Goal: Transaction & Acquisition: Book appointment/travel/reservation

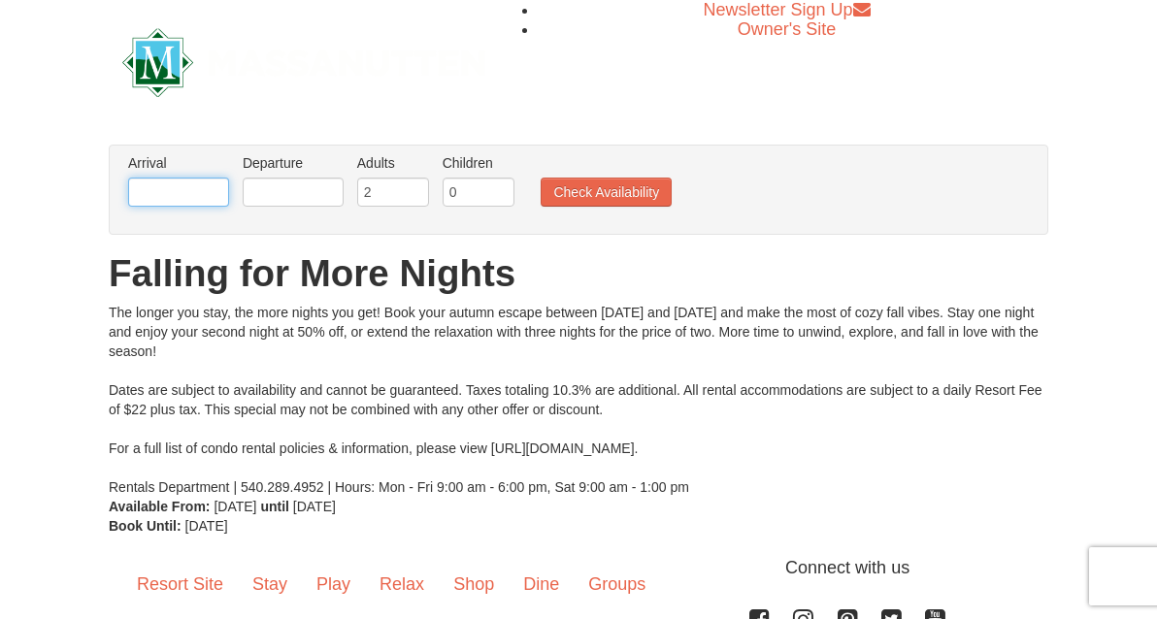
click at [188, 197] on input "text" at bounding box center [178, 192] width 101 height 29
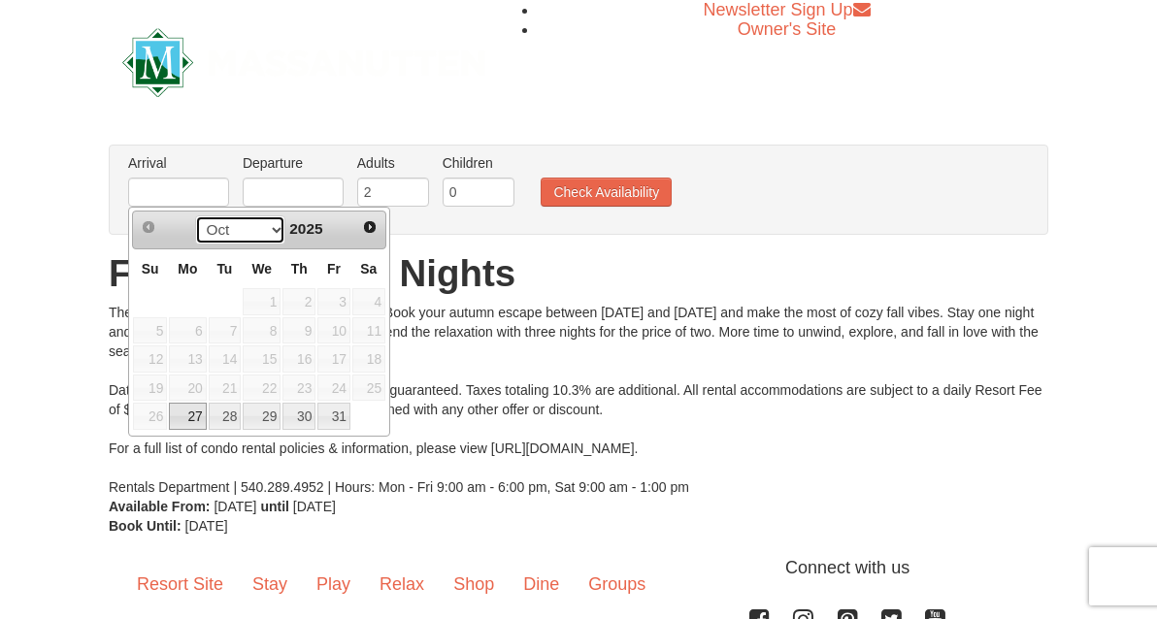
click at [262, 233] on select "Oct Nov" at bounding box center [240, 229] width 90 height 29
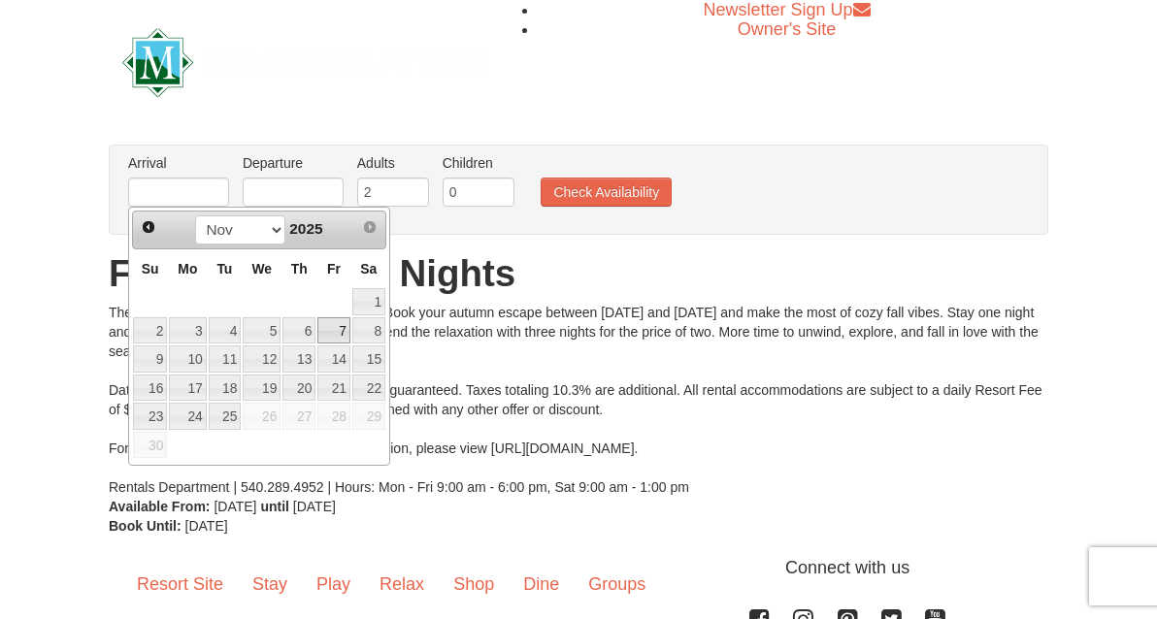
click at [329, 337] on link "7" at bounding box center [333, 330] width 33 height 27
type input "[DATE]"
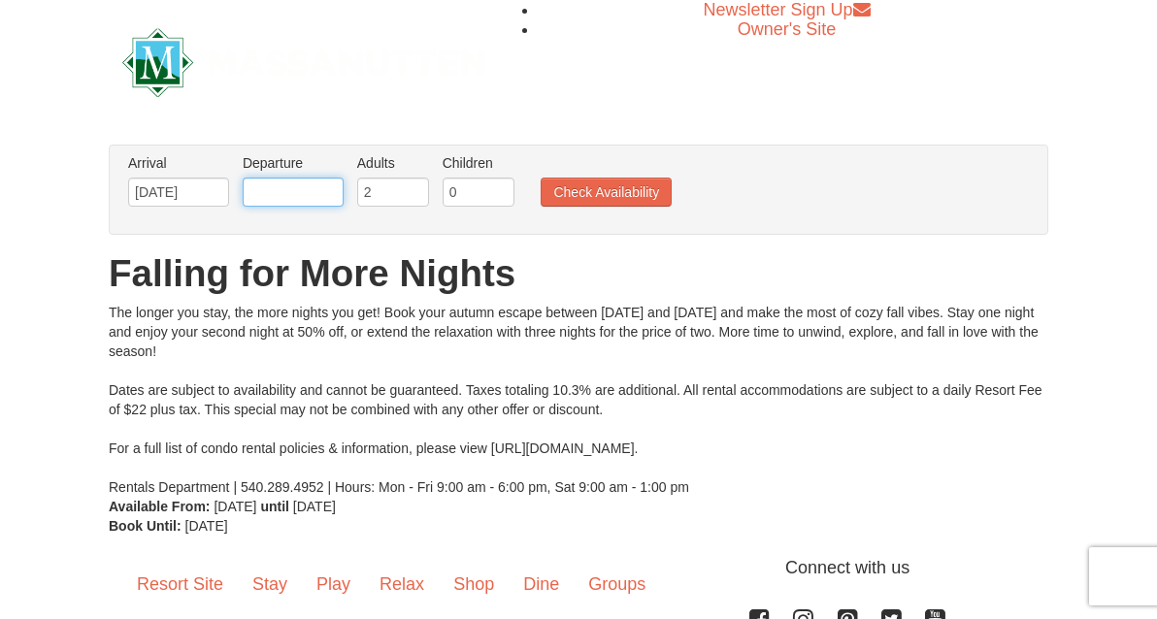
click at [277, 190] on input "text" at bounding box center [293, 192] width 101 height 29
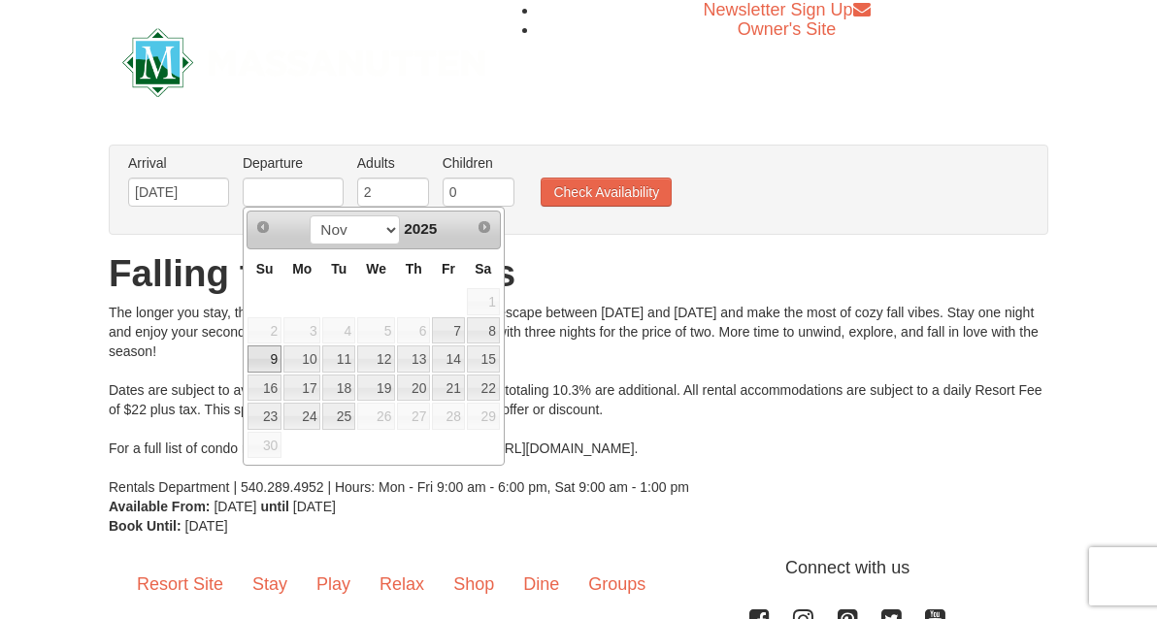
click at [267, 357] on link "9" at bounding box center [264, 359] width 34 height 27
type input "[DATE]"
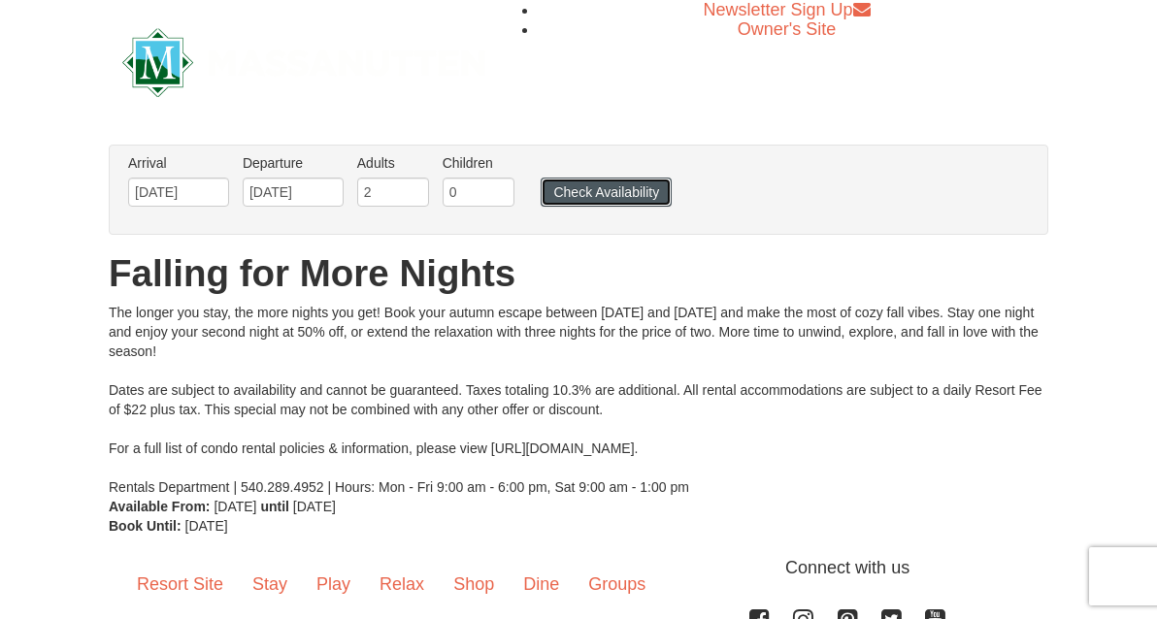
click at [605, 194] on button "Check Availability" at bounding box center [606, 192] width 131 height 29
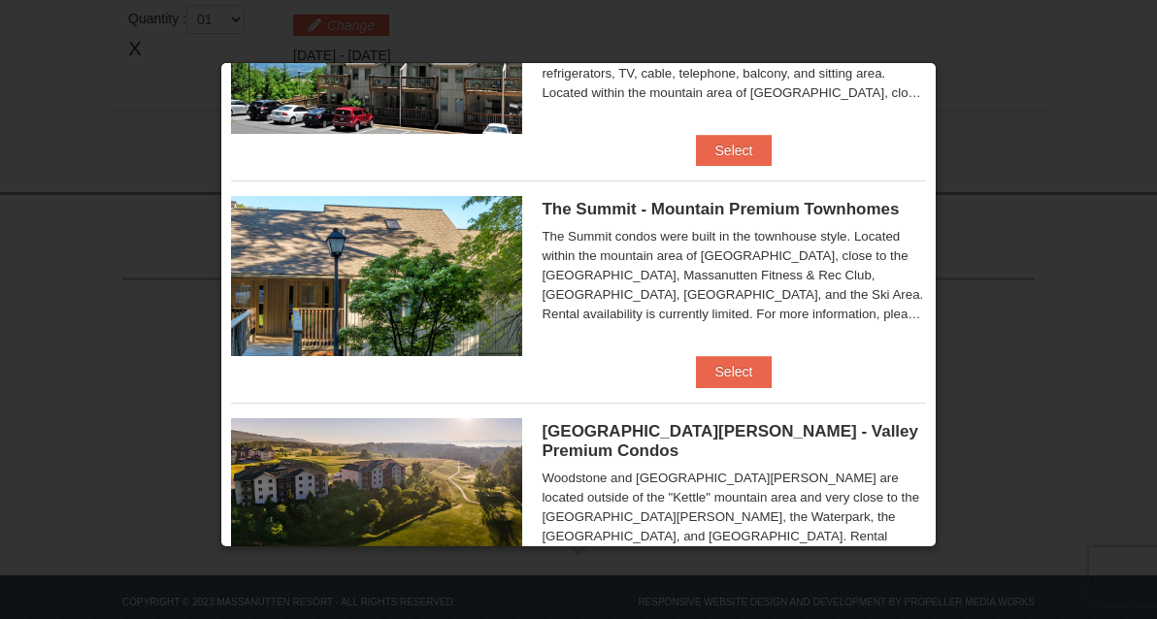
scroll to position [751, 0]
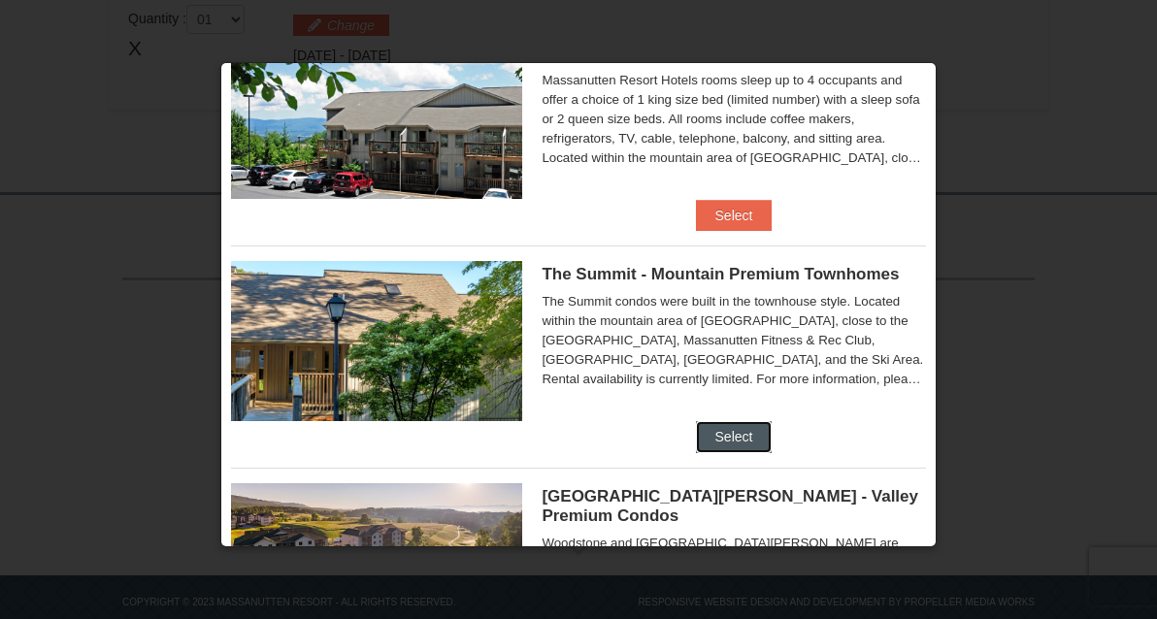
click at [724, 442] on button "Select" at bounding box center [734, 436] width 77 height 31
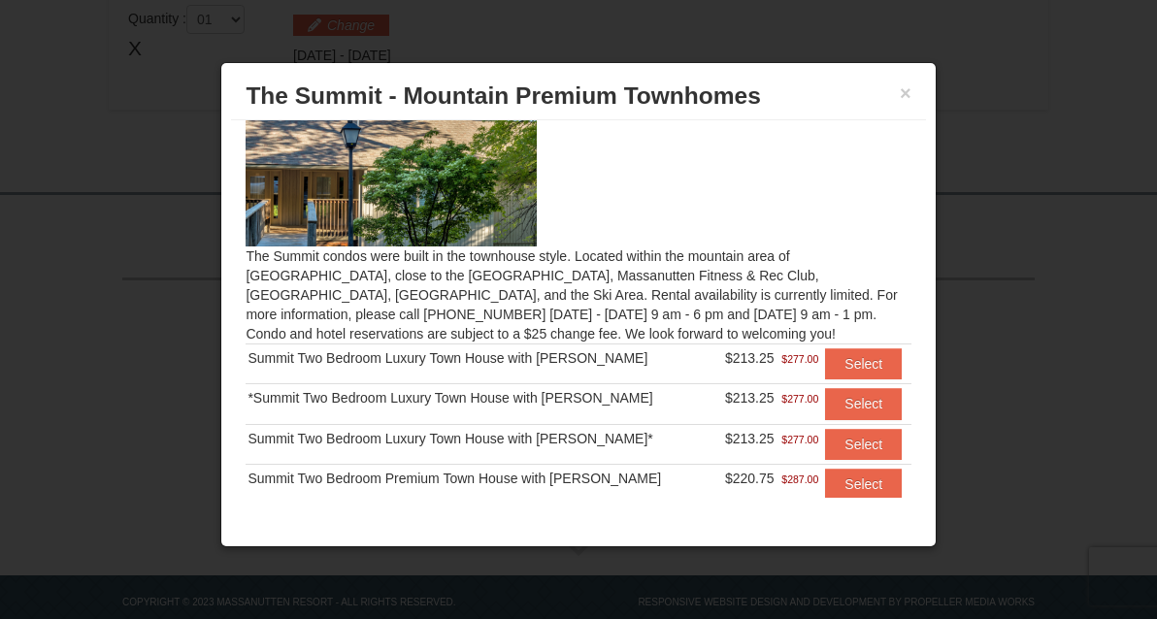
scroll to position [168, 0]
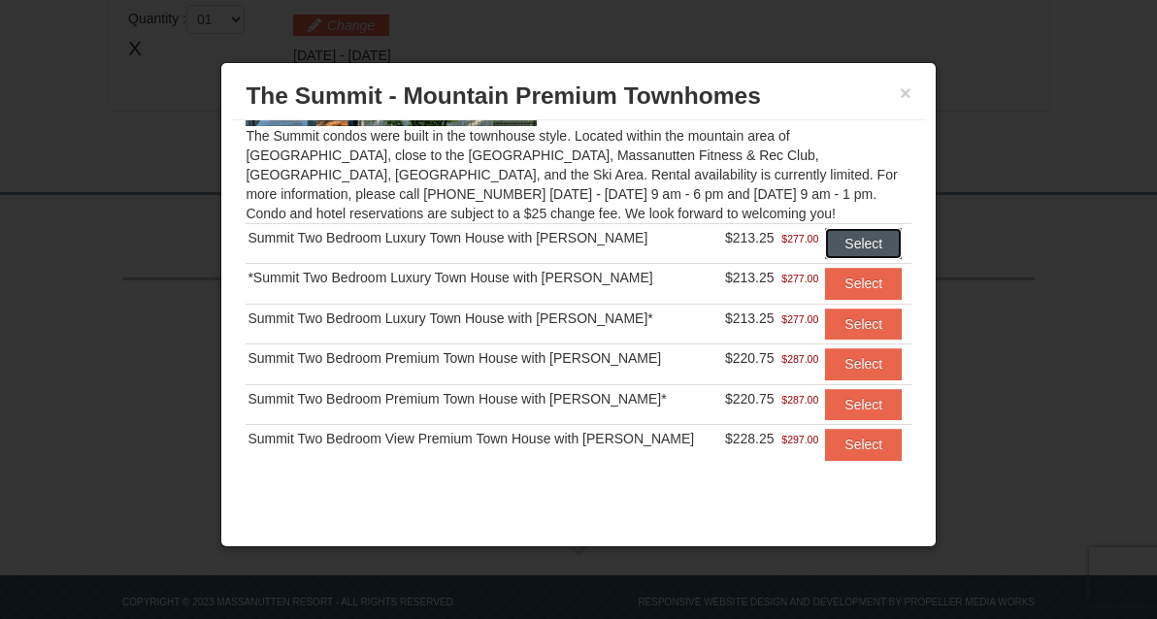
click at [869, 244] on button "Select" at bounding box center [863, 243] width 77 height 31
